Goal: Browse casually

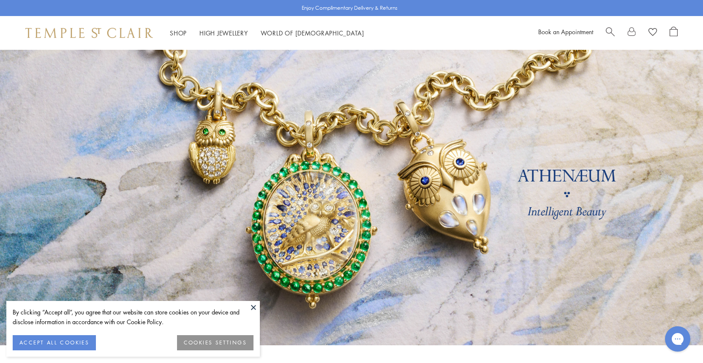
click at [46, 342] on button "ACCEPT ALL COOKIES" at bounding box center [54, 343] width 83 height 15
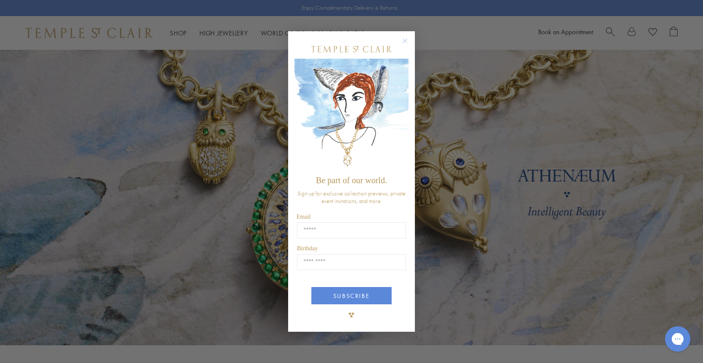
click at [404, 41] on circle "Close dialog" at bounding box center [405, 41] width 10 height 10
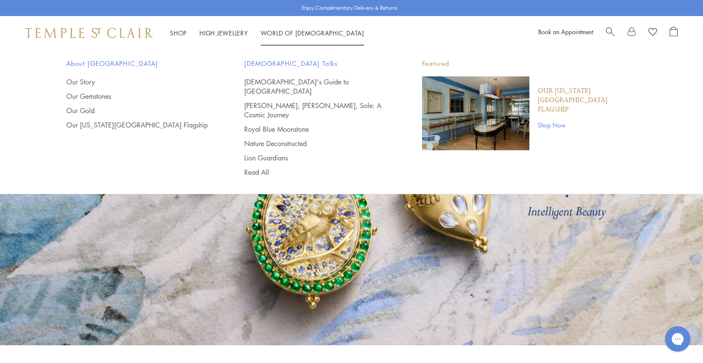
click at [554, 99] on p "Our [US_STATE][GEOGRAPHIC_DATA] Flagship" at bounding box center [587, 101] width 99 height 28
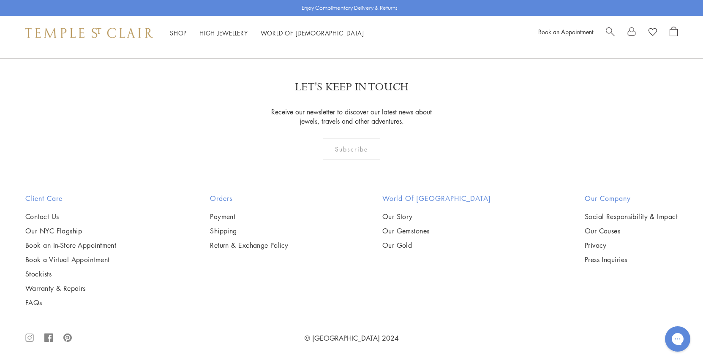
scroll to position [793, 0]
click at [106, 245] on link "Book an In-Store Appointment" at bounding box center [70, 245] width 91 height 9
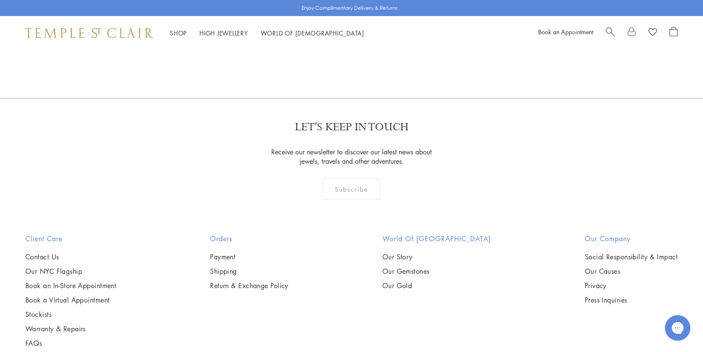
scroll to position [129, 0]
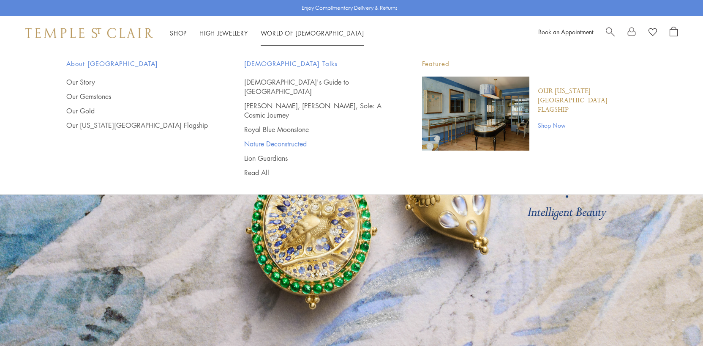
click at [292, 139] on link "Nature Deconstructed" at bounding box center [316, 143] width 144 height 9
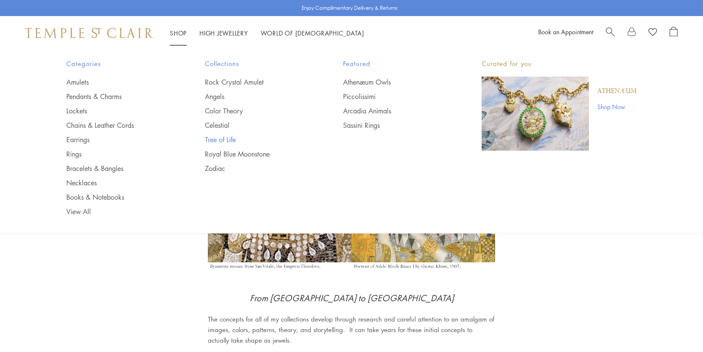
click at [230, 137] on link "Tree of Life" at bounding box center [257, 139] width 105 height 9
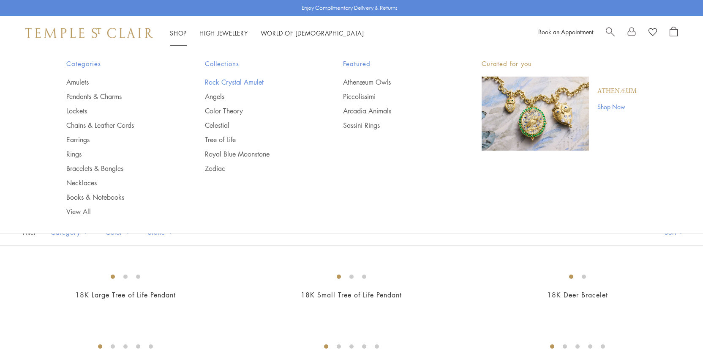
click at [226, 83] on link "Rock Crystal Amulet" at bounding box center [257, 81] width 105 height 9
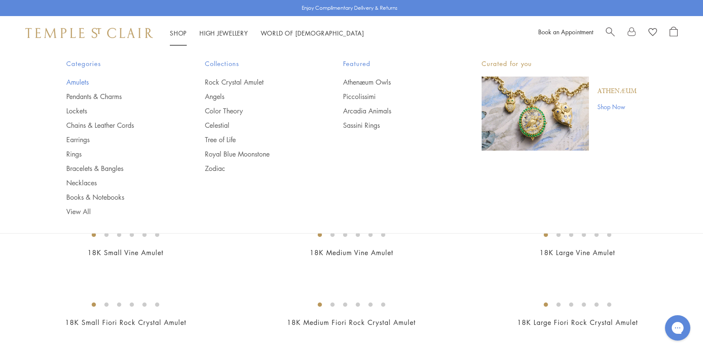
click at [88, 82] on link "Amulets" at bounding box center [118, 81] width 105 height 9
click at [223, 126] on link "Celestial" at bounding box center [257, 124] width 105 height 9
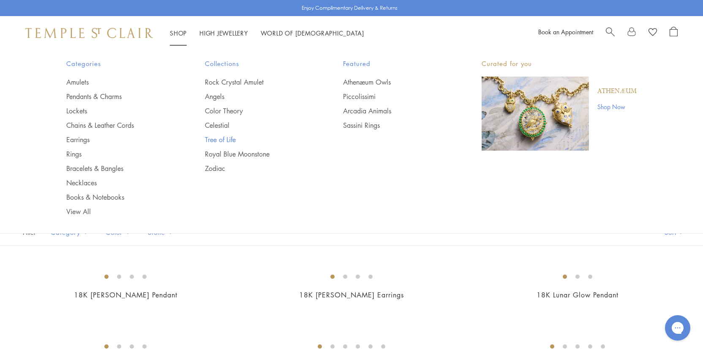
click at [232, 139] on link "Tree of Life" at bounding box center [257, 139] width 105 height 9
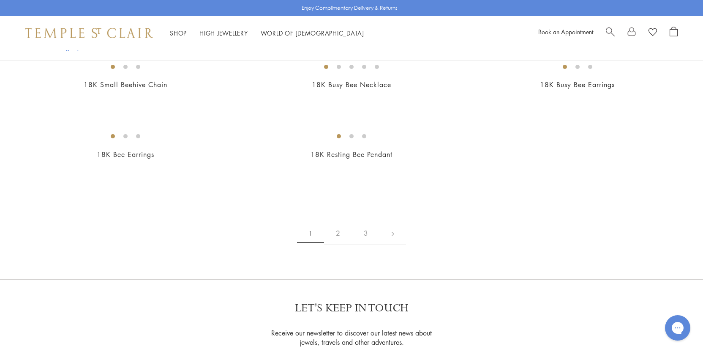
scroll to position [1604, 0]
